Goal: Transaction & Acquisition: Purchase product/service

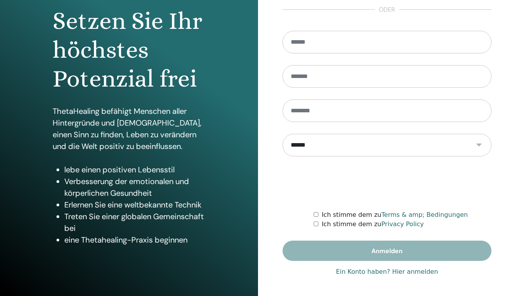
scroll to position [78, 0]
click at [407, 272] on link "Ein Konto haben? Hier anmelden" at bounding box center [387, 271] width 102 height 9
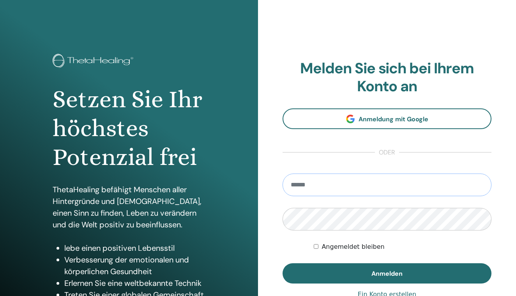
type input "**********"
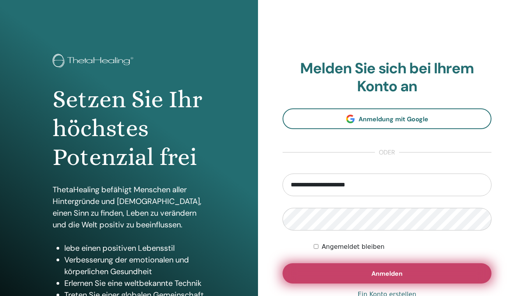
click at [348, 273] on button "Anmelden" at bounding box center [387, 273] width 209 height 20
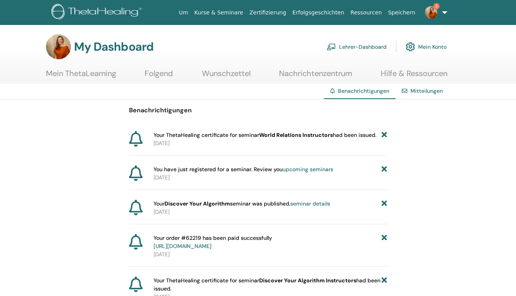
click at [287, 133] on b "World Relations Instructors" at bounding box center [296, 134] width 74 height 7
click at [365, 44] on link "Lehrer-Dashboard" at bounding box center [357, 46] width 60 height 17
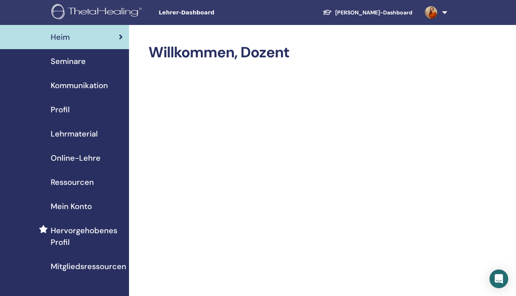
click at [72, 159] on span "Online-Lehre" at bounding box center [76, 158] width 50 height 12
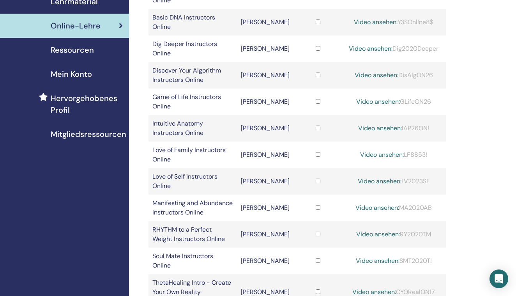
scroll to position [203, 0]
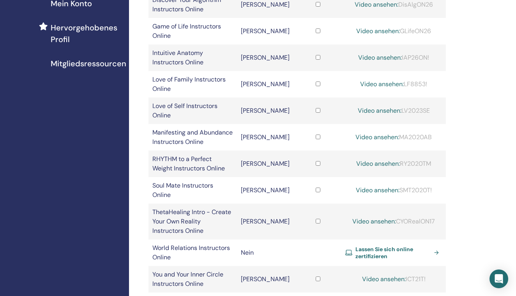
click at [386, 246] on span "Lassen Sie sich online zertifizieren" at bounding box center [394, 253] width 76 height 14
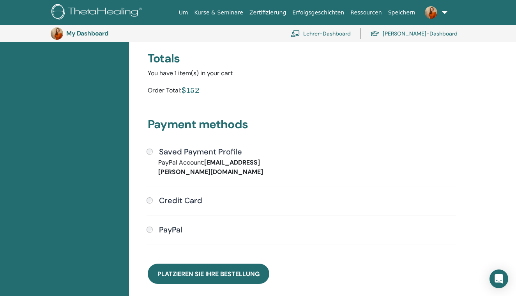
scroll to position [176, 0]
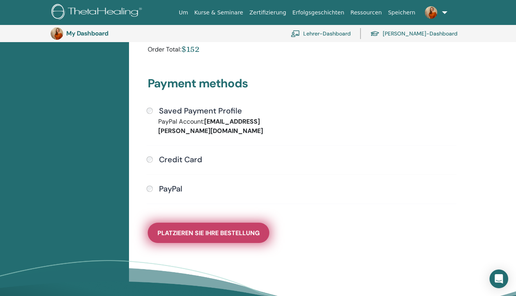
click at [211, 229] on span "Platzieren Sie Ihre Bestellung" at bounding box center [209, 233] width 102 height 8
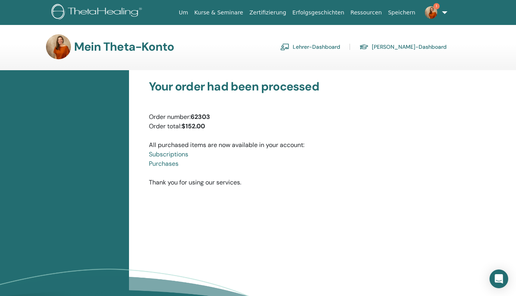
click at [124, 14] on img at bounding box center [97, 13] width 93 height 18
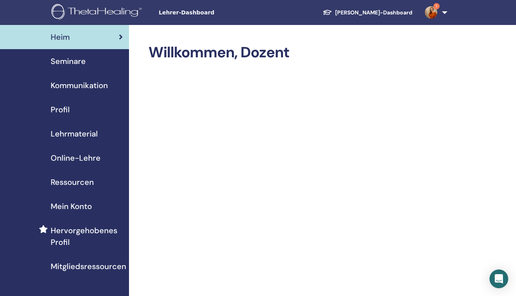
click at [63, 161] on span "Online-Lehre" at bounding box center [76, 158] width 50 height 12
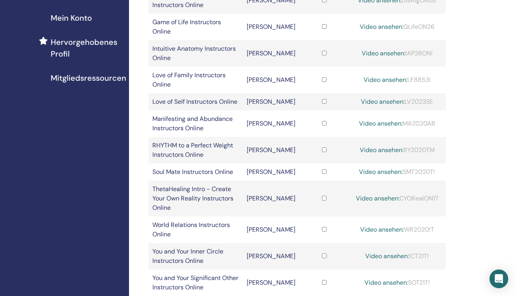
scroll to position [190, 0]
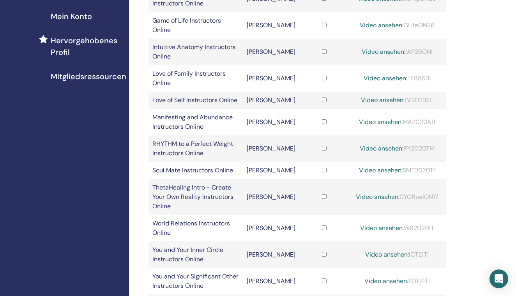
drag, startPoint x: 406, startPoint y: 185, endPoint x: 434, endPoint y: 186, distance: 27.7
click at [434, 223] on div "Video ansehen: WR2020!T" at bounding box center [397, 227] width 90 height 9
copy div "WR2020!T"
click at [374, 224] on link "Video ansehen:" at bounding box center [382, 228] width 44 height 8
